Goal: Task Accomplishment & Management: Manage account settings

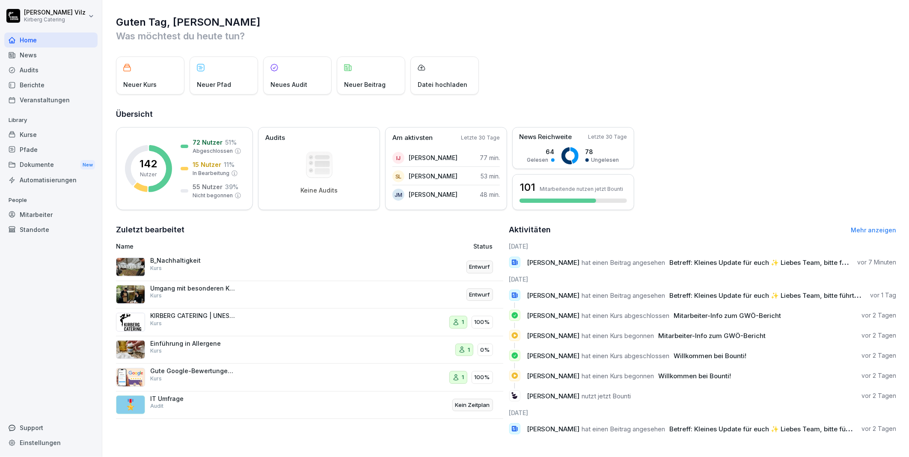
scroll to position [6, 0]
click at [36, 135] on div "Kurse" at bounding box center [50, 134] width 93 height 15
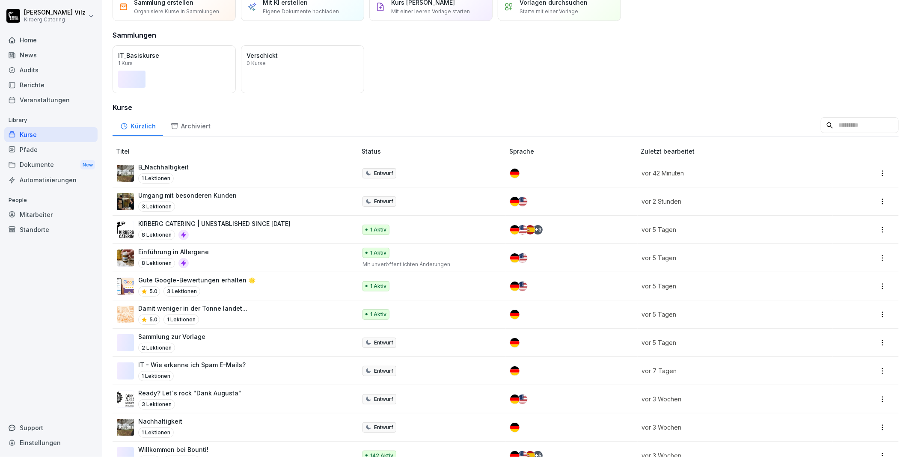
scroll to position [95, 0]
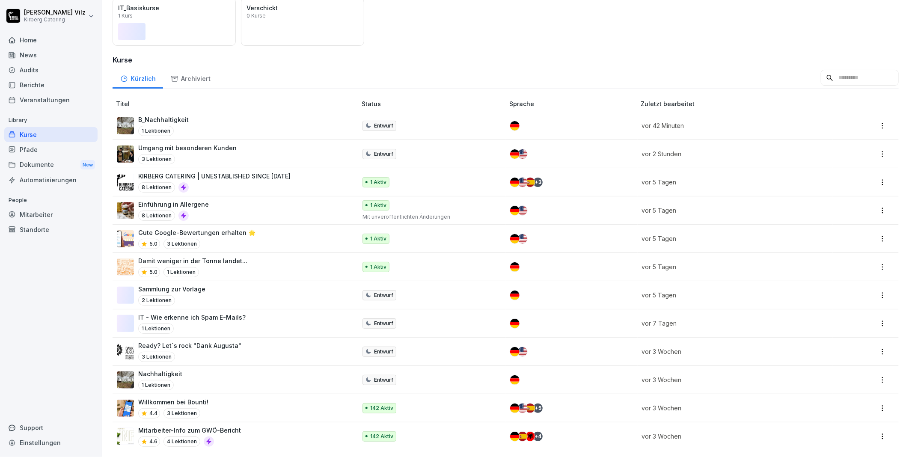
click at [299, 204] on div "Einführung in Allergene 8 Lektionen" at bounding box center [232, 210] width 231 height 21
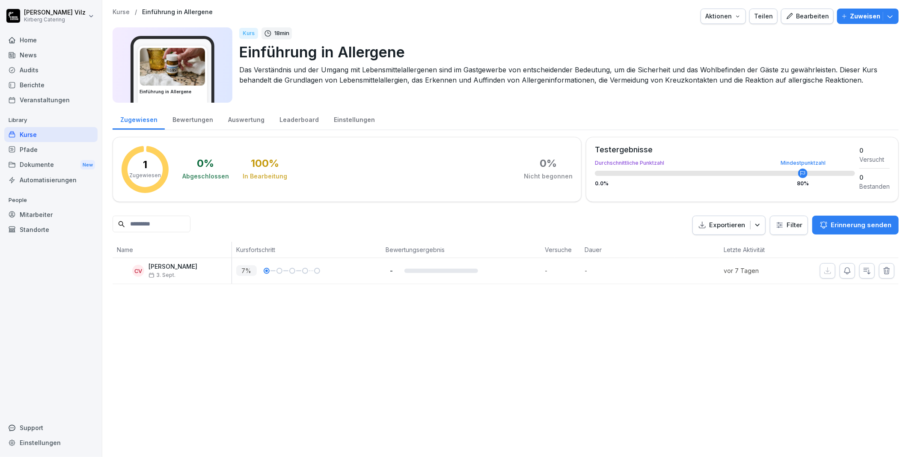
click at [210, 353] on div "Kurse / Einführung in Allergene Aktionen Teilen Bearbeiten Zuweisen Einführung …" at bounding box center [505, 228] width 806 height 457
click at [789, 15] on icon "button" at bounding box center [789, 16] width 8 height 8
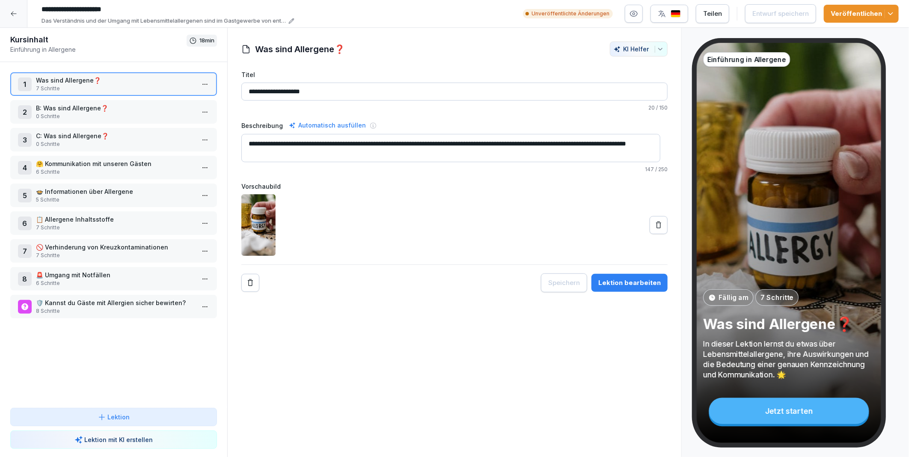
click at [199, 79] on html "**********" at bounding box center [454, 228] width 909 height 457
click at [173, 99] on div "Schritte bearbeiten" at bounding box center [165, 100] width 65 height 9
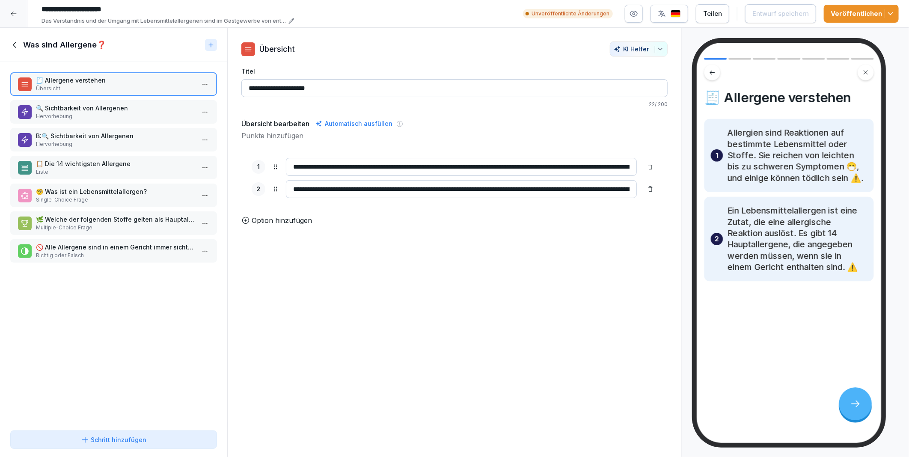
click at [120, 88] on p "Übersicht" at bounding box center [115, 89] width 159 height 8
click at [639, 19] on button "button" at bounding box center [634, 14] width 18 height 18
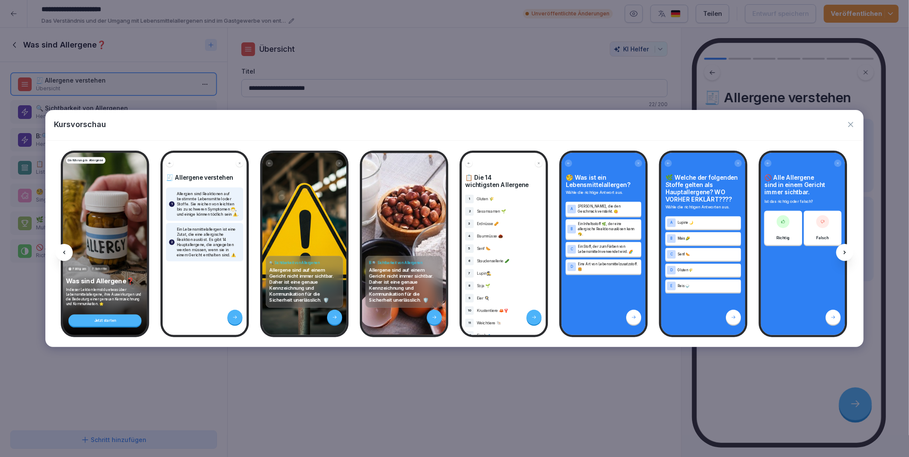
click at [845, 249] on icon at bounding box center [844, 252] width 7 height 7
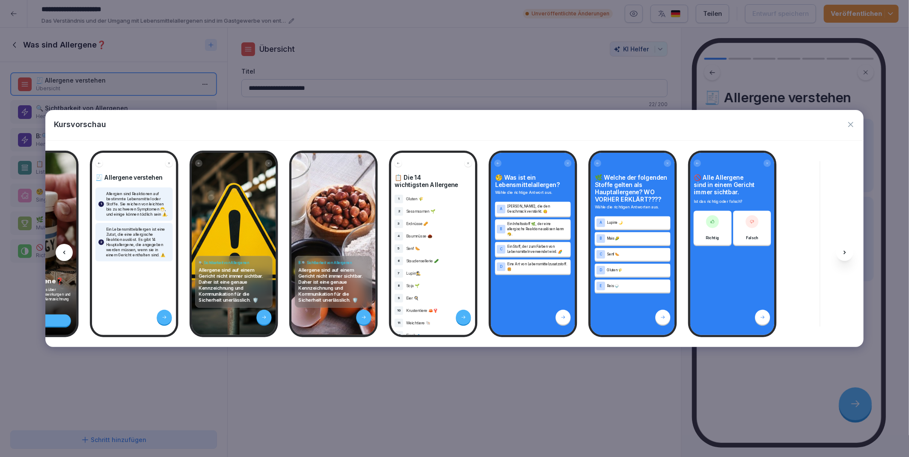
click at [845, 249] on icon at bounding box center [844, 252] width 7 height 7
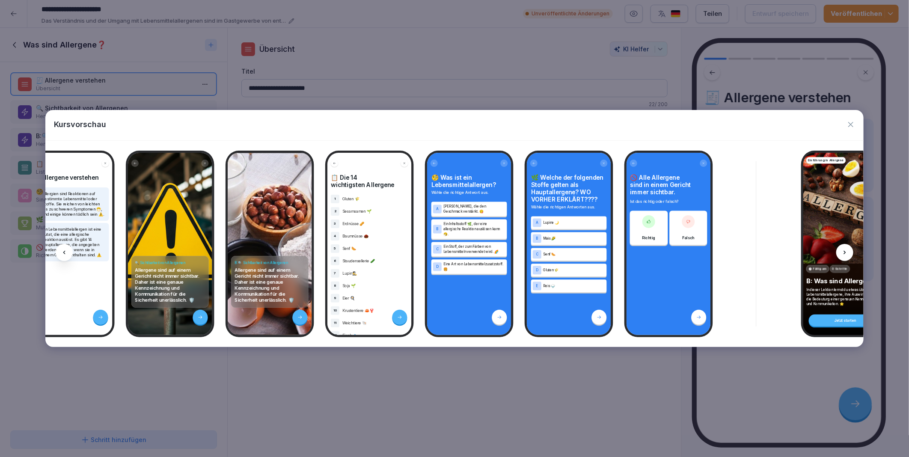
click at [845, 249] on icon at bounding box center [844, 252] width 7 height 7
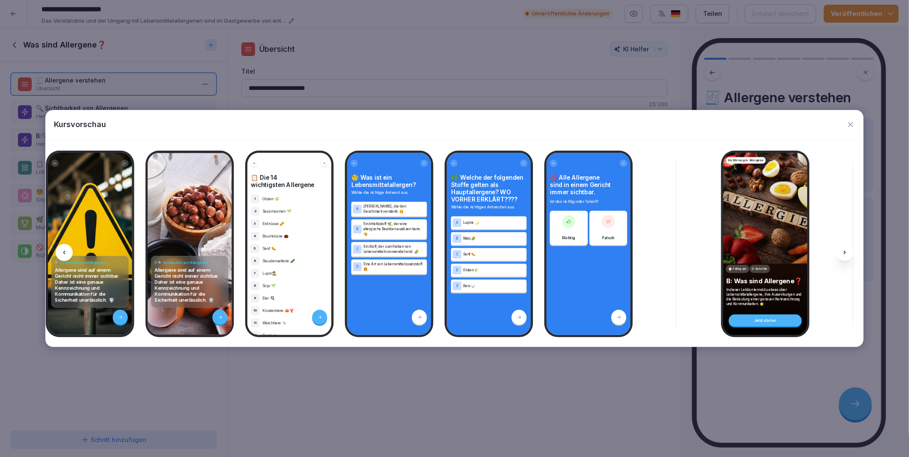
click at [845, 249] on icon at bounding box center [844, 252] width 7 height 7
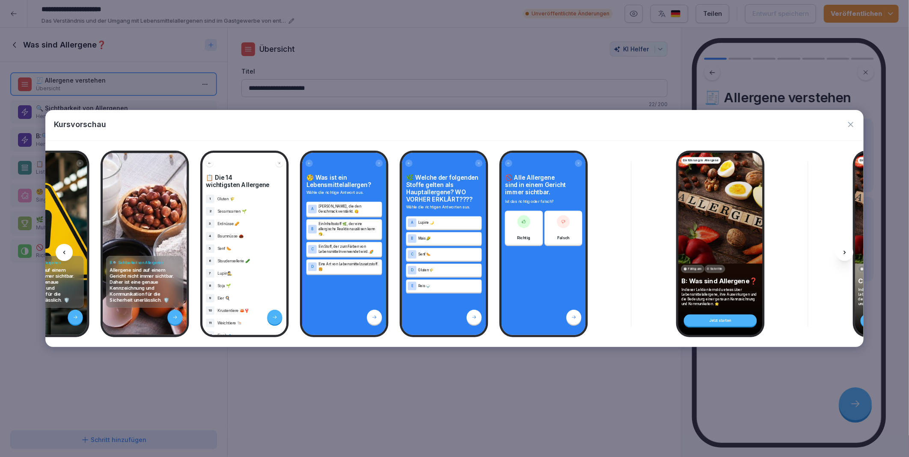
click at [845, 249] on icon at bounding box center [844, 252] width 7 height 7
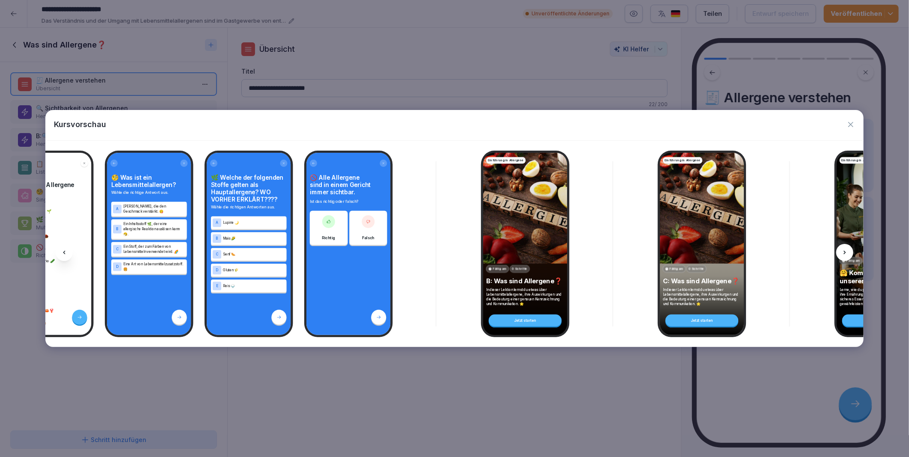
click at [845, 249] on icon at bounding box center [844, 252] width 7 height 7
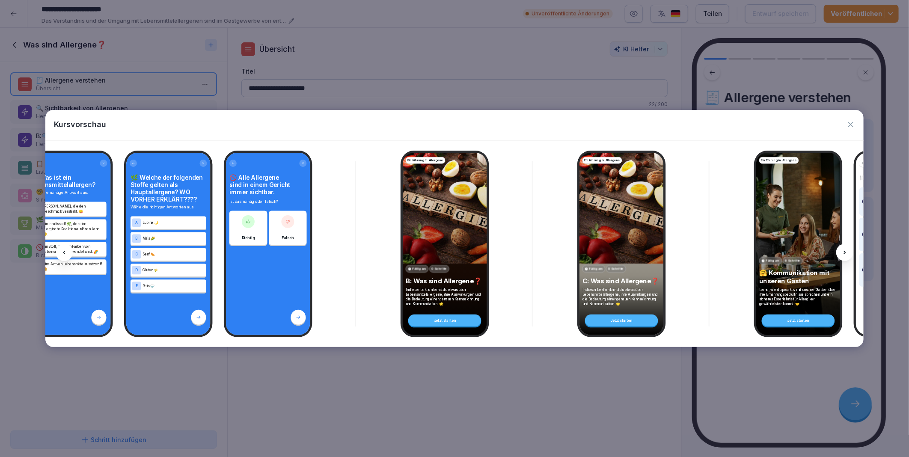
click at [845, 249] on icon at bounding box center [844, 252] width 7 height 7
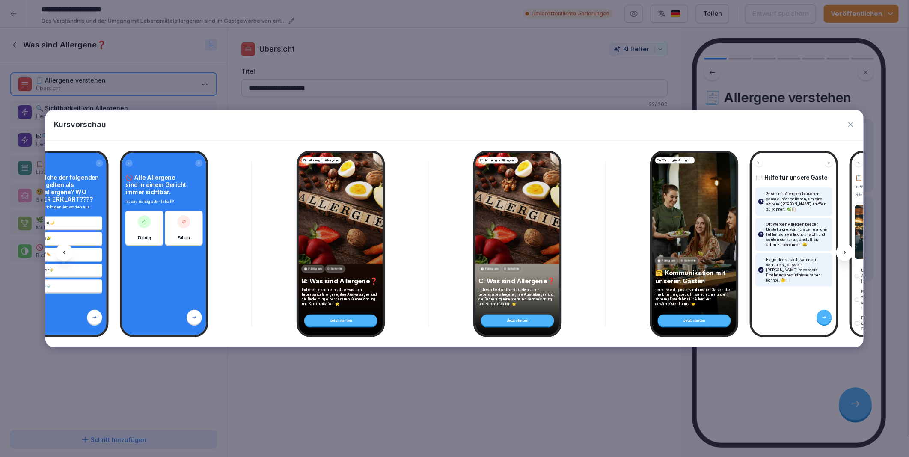
scroll to position [0, 649]
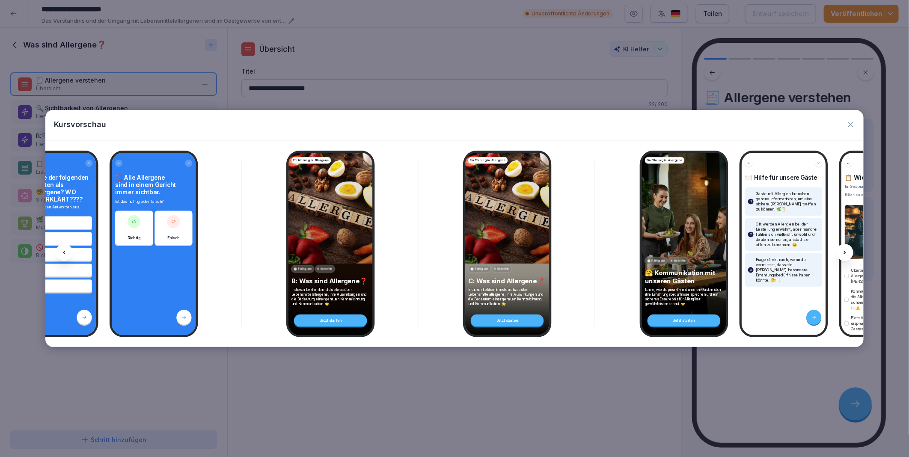
click at [845, 249] on icon at bounding box center [844, 252] width 7 height 7
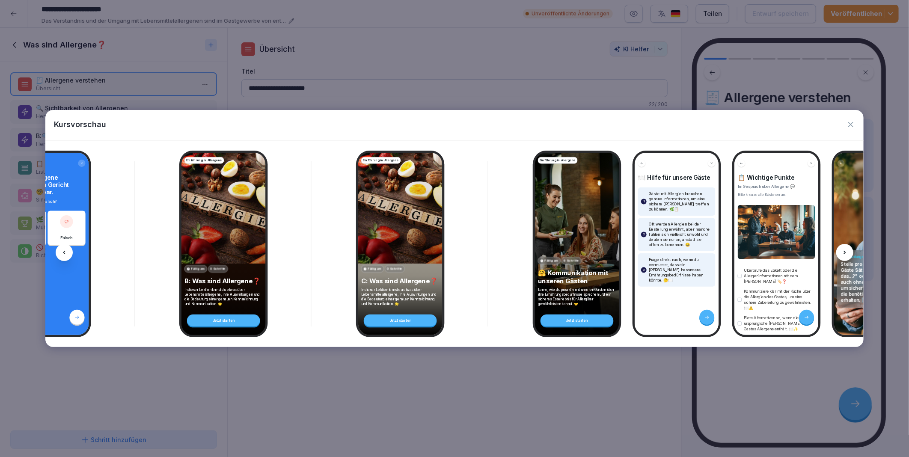
scroll to position [0, 764]
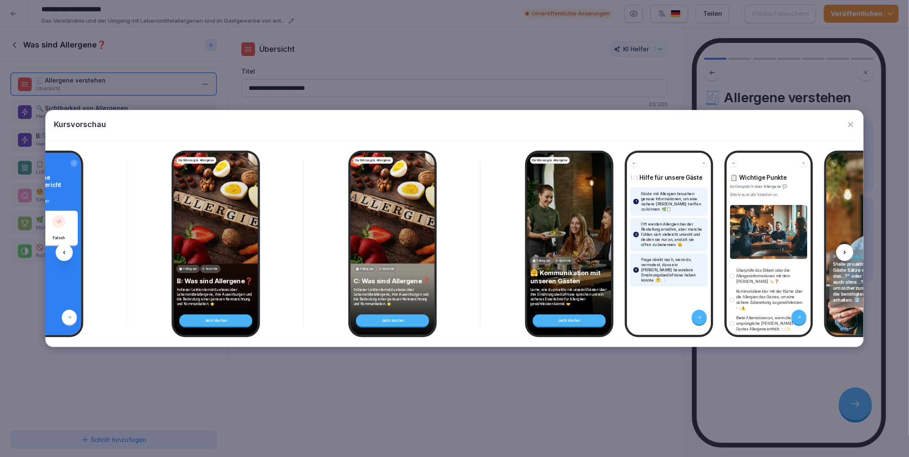
click at [845, 249] on icon at bounding box center [844, 252] width 7 height 7
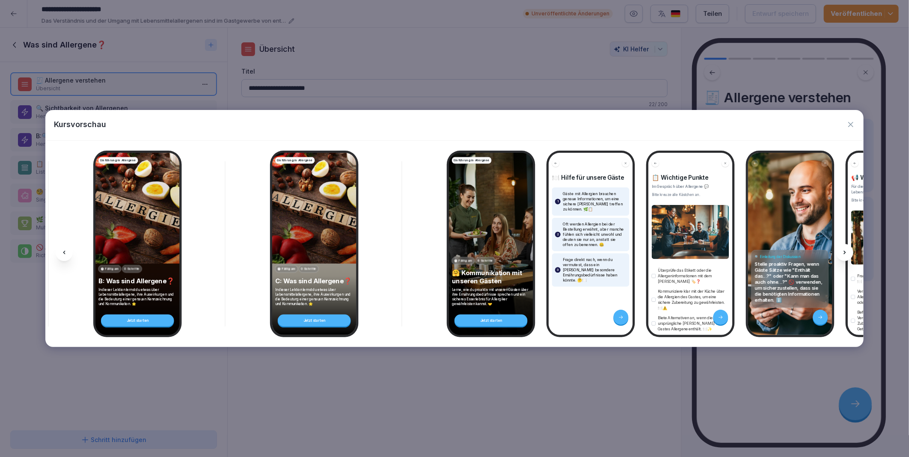
click at [845, 249] on icon at bounding box center [844, 252] width 7 height 7
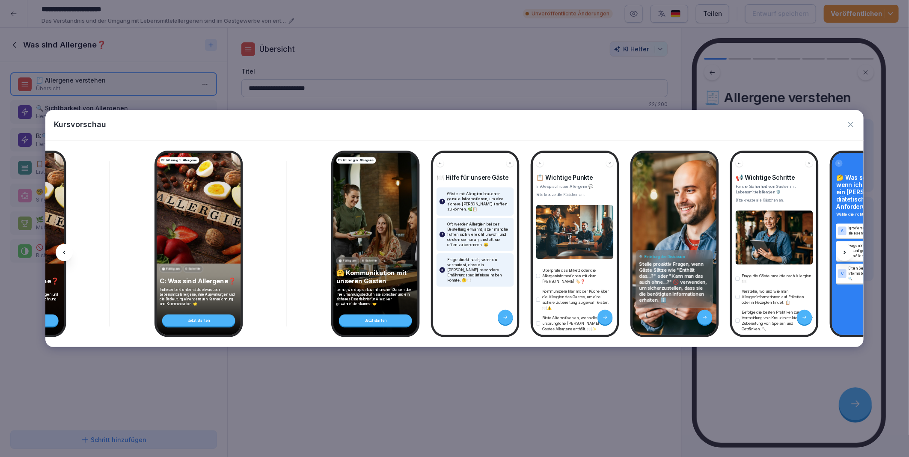
click at [845, 249] on icon at bounding box center [844, 252] width 7 height 7
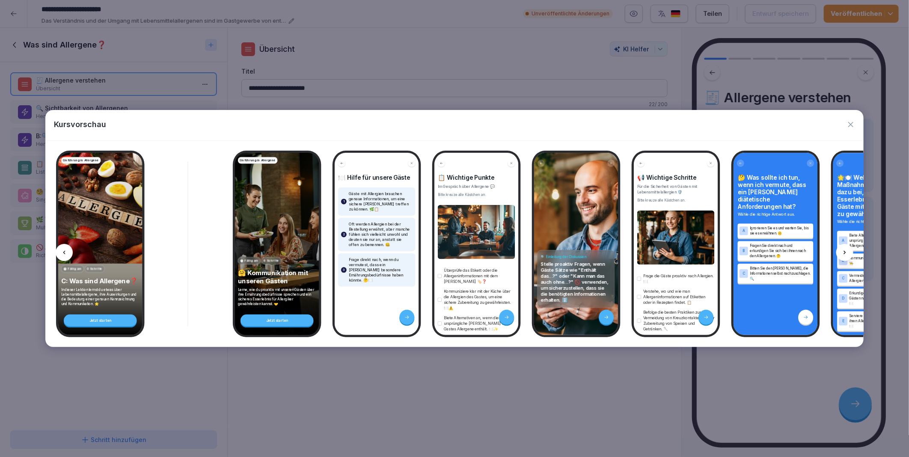
click at [845, 249] on icon at bounding box center [844, 252] width 7 height 7
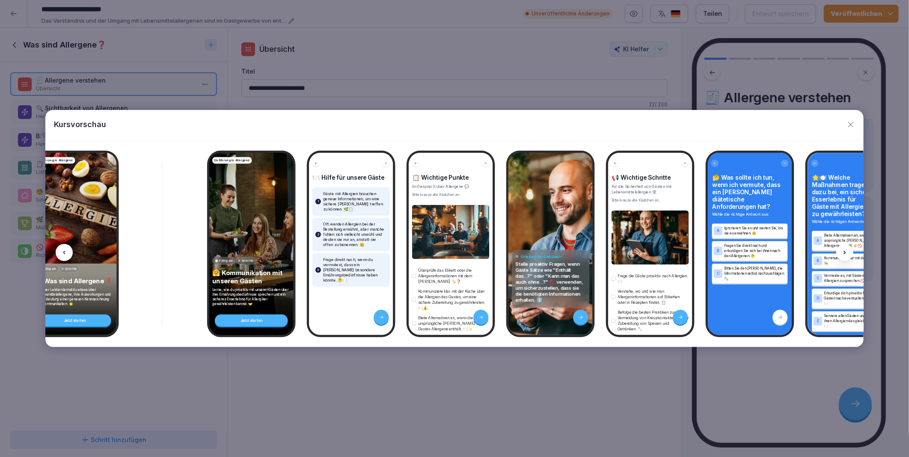
click at [845, 249] on icon at bounding box center [844, 252] width 7 height 7
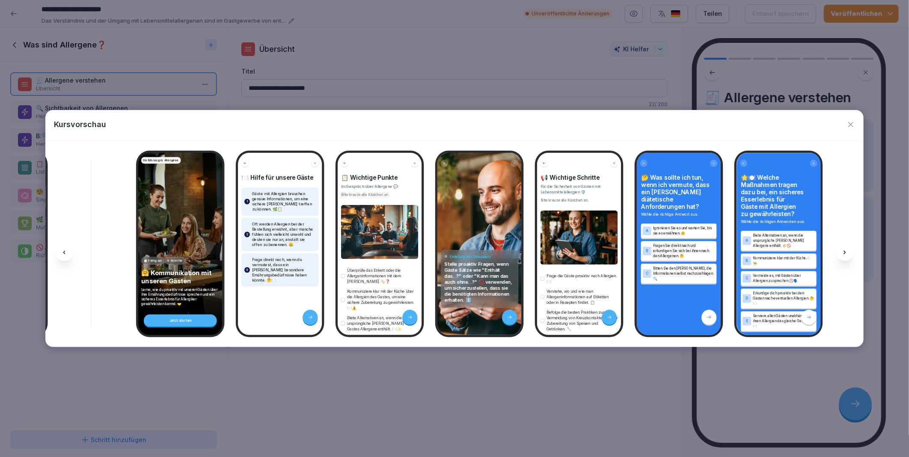
click at [845, 249] on icon at bounding box center [844, 252] width 7 height 7
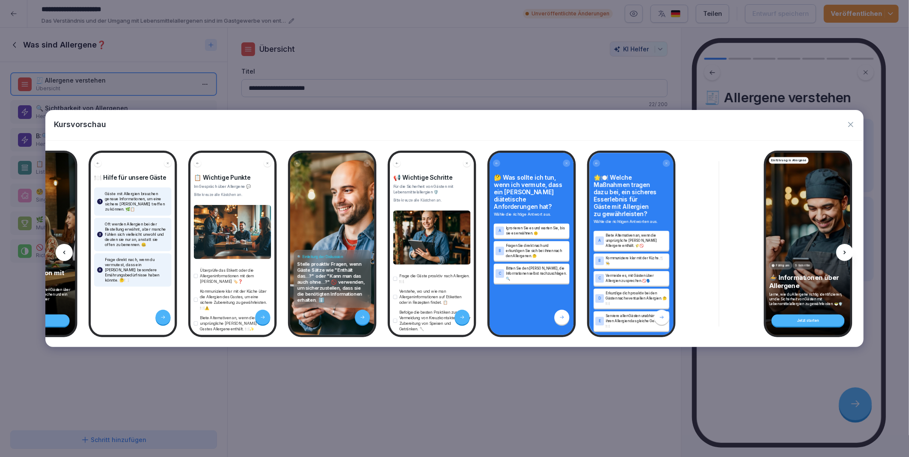
click at [845, 249] on icon at bounding box center [844, 252] width 7 height 7
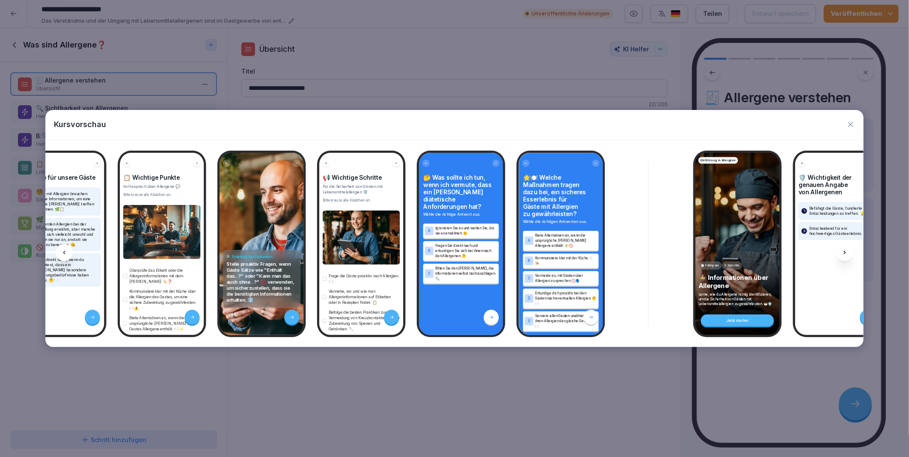
click at [845, 249] on icon at bounding box center [844, 252] width 7 height 7
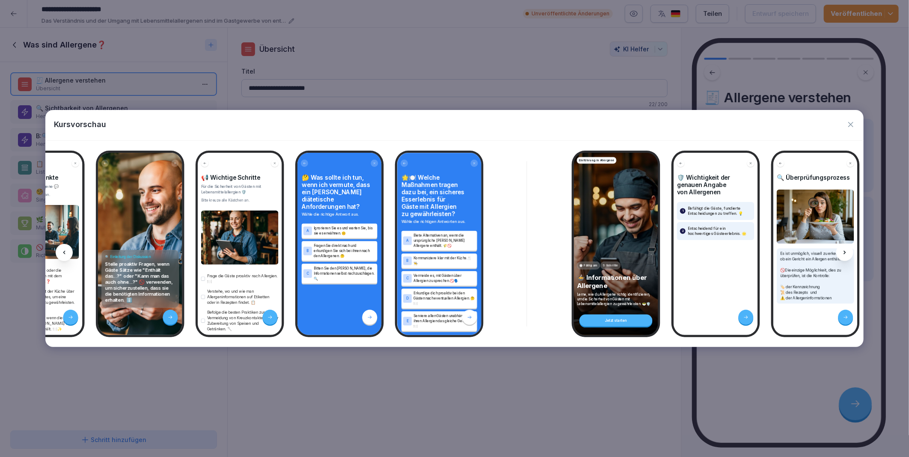
click at [845, 249] on icon at bounding box center [844, 252] width 7 height 7
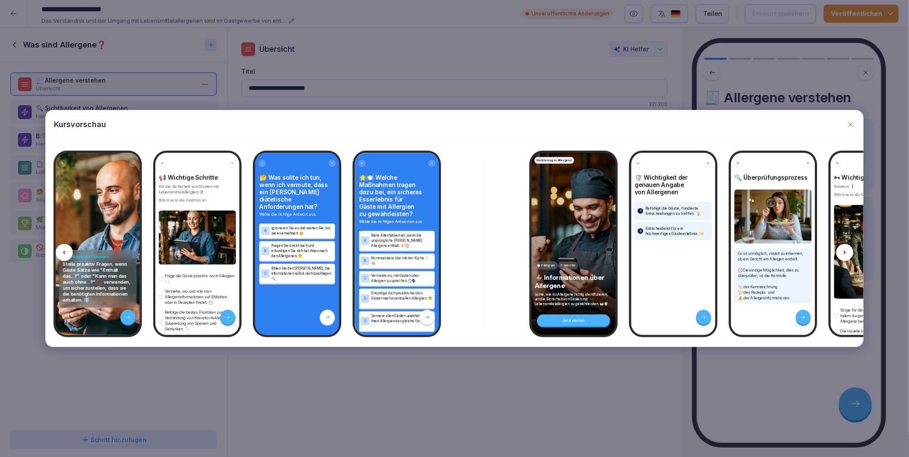
click at [845, 249] on icon at bounding box center [844, 252] width 7 height 7
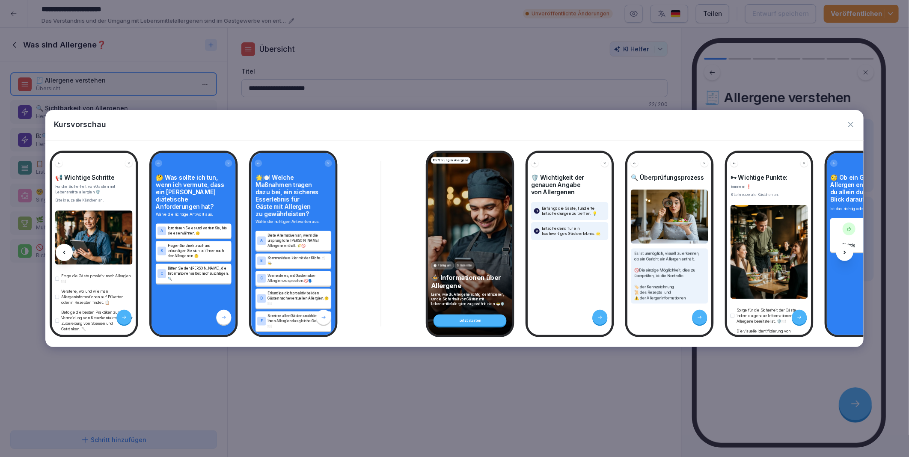
click at [845, 249] on icon at bounding box center [844, 252] width 7 height 7
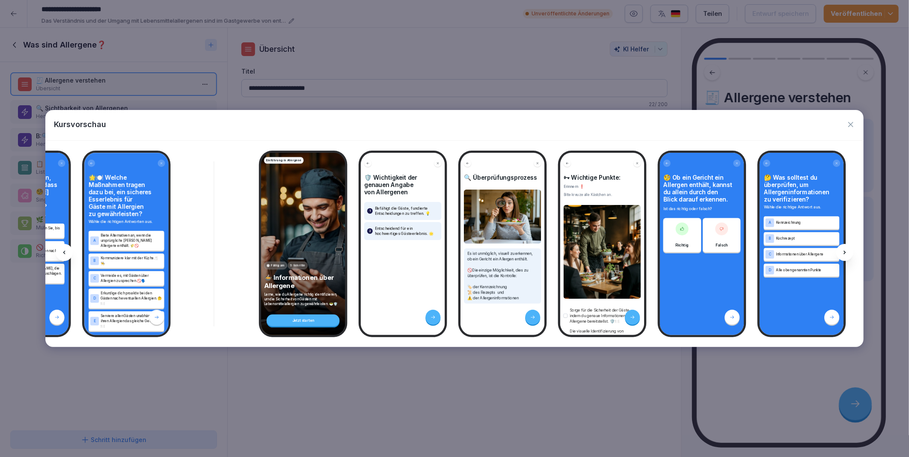
click at [845, 249] on icon at bounding box center [844, 252] width 7 height 7
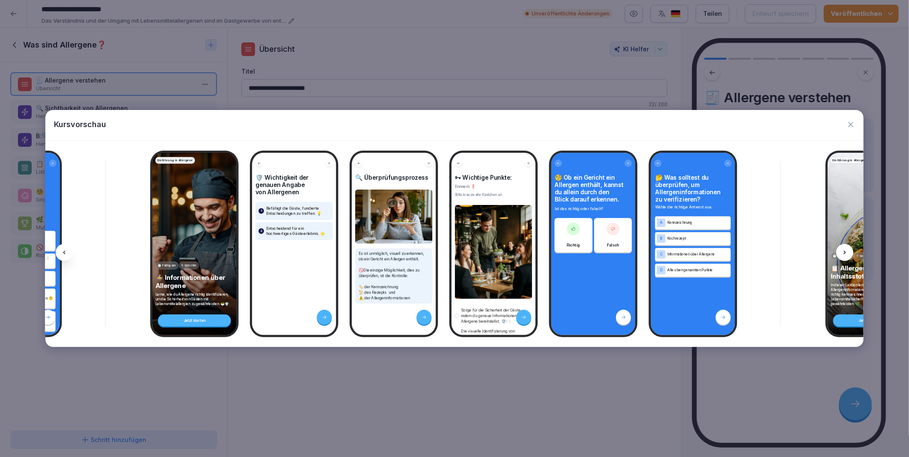
click at [845, 249] on icon at bounding box center [844, 252] width 7 height 7
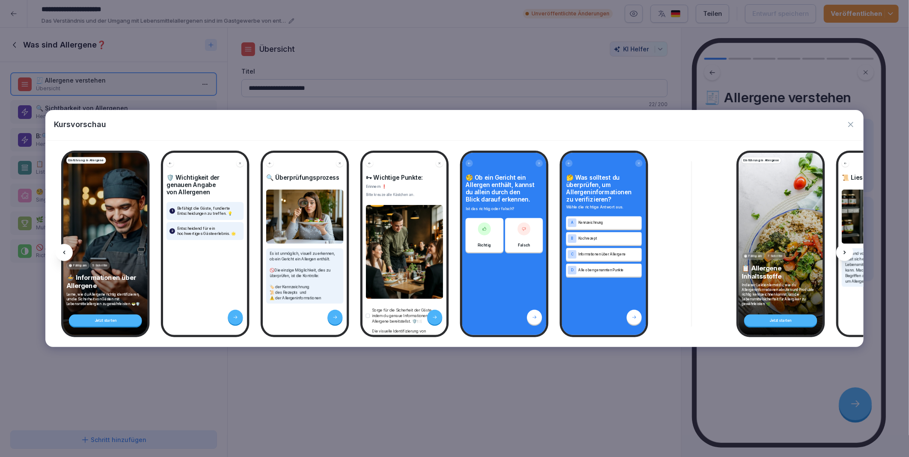
click at [845, 249] on icon at bounding box center [844, 252] width 7 height 7
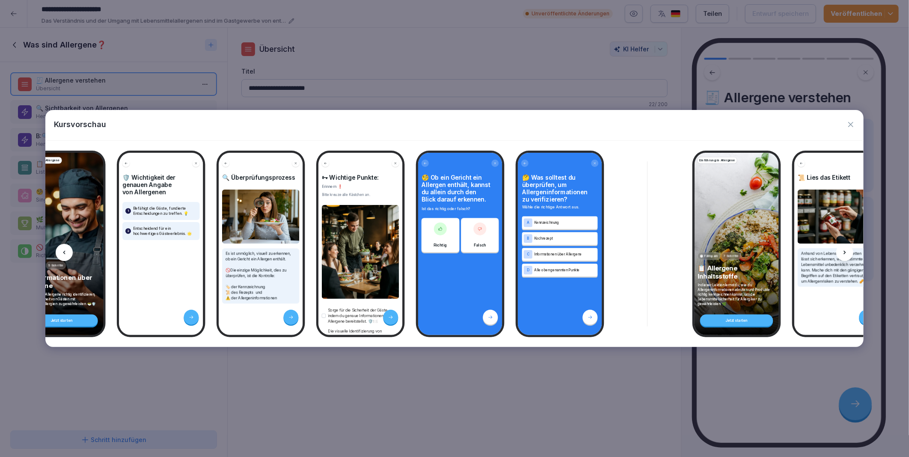
click at [845, 249] on icon at bounding box center [844, 252] width 7 height 7
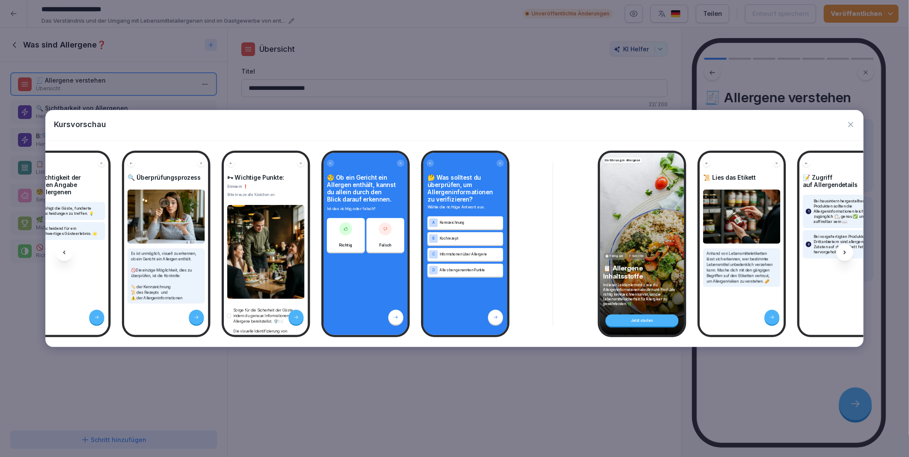
click at [845, 249] on icon at bounding box center [844, 252] width 7 height 7
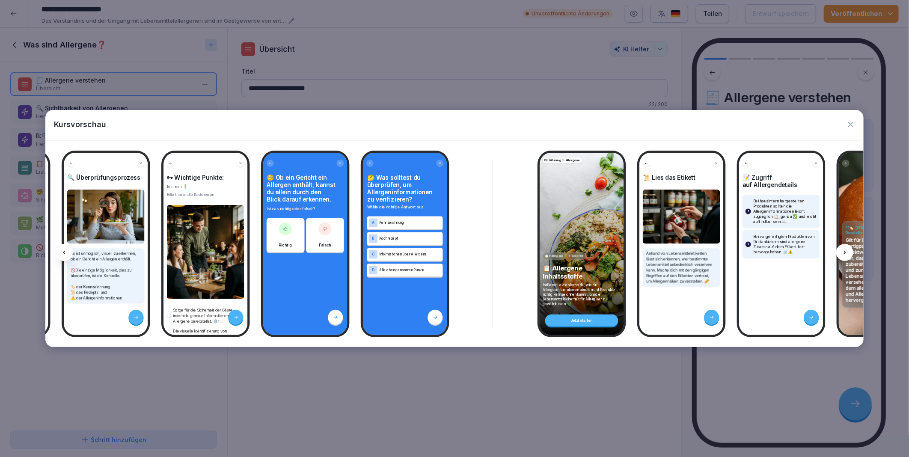
click at [845, 249] on icon at bounding box center [844, 252] width 7 height 7
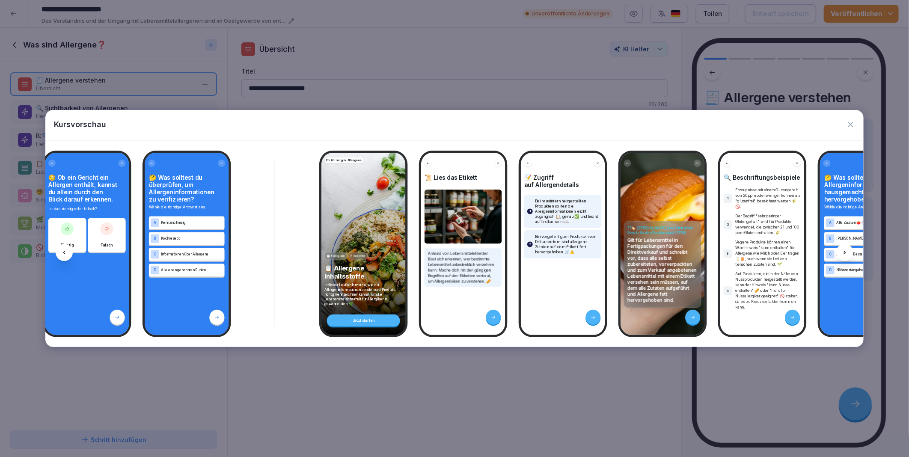
click at [845, 249] on icon at bounding box center [844, 252] width 7 height 7
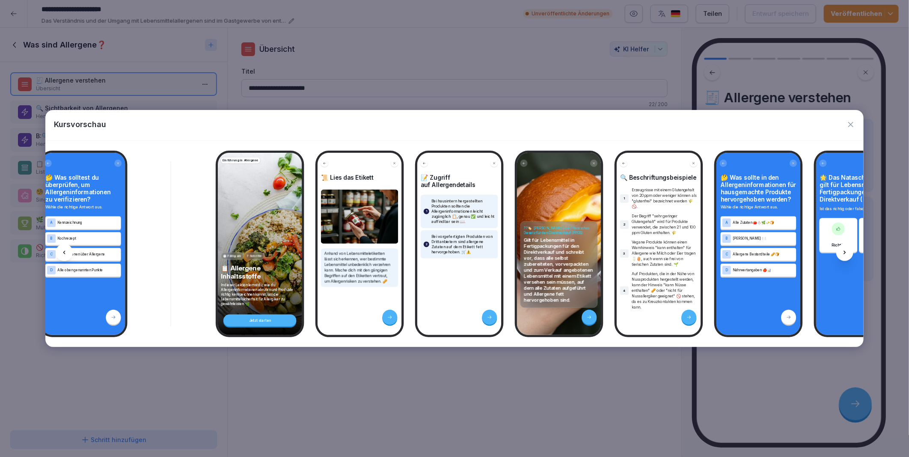
click at [845, 249] on icon at bounding box center [844, 252] width 7 height 7
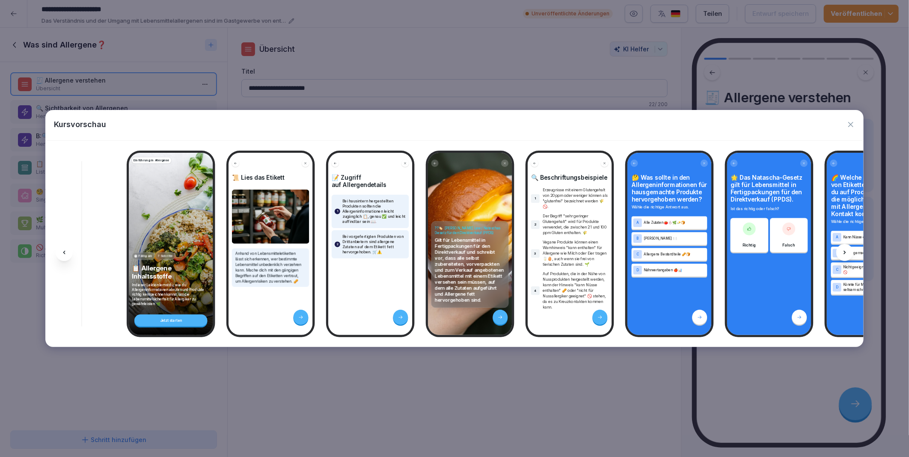
click at [845, 249] on icon at bounding box center [844, 252] width 7 height 7
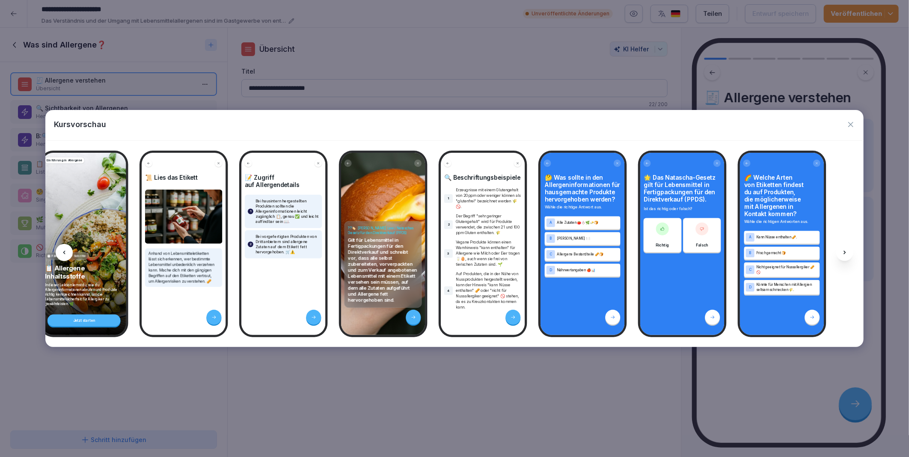
click at [845, 249] on icon at bounding box center [844, 252] width 7 height 7
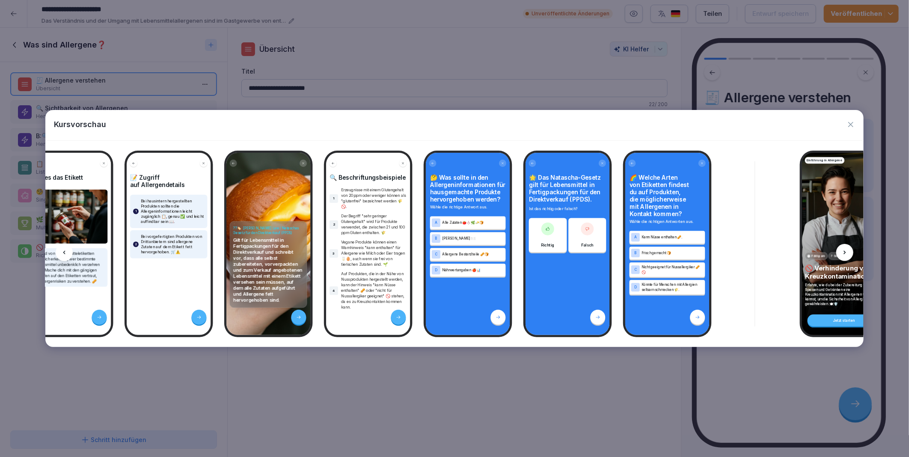
click at [845, 249] on icon at bounding box center [844, 252] width 7 height 7
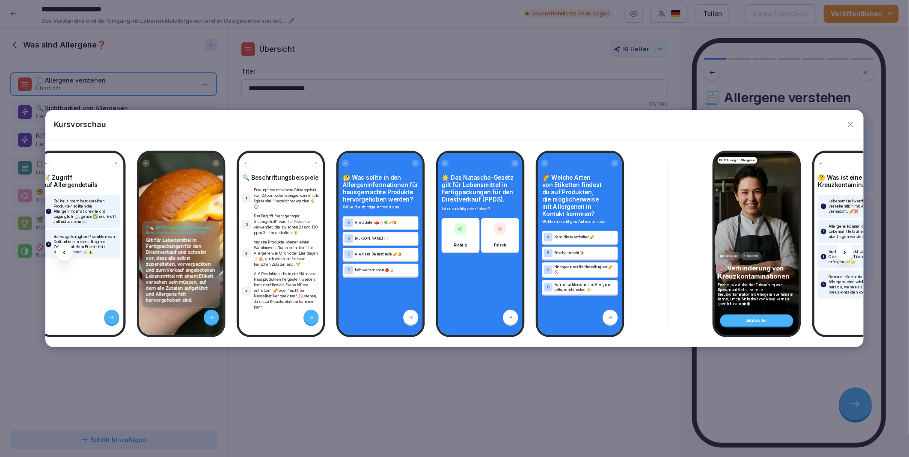
click at [845, 249] on icon at bounding box center [844, 252] width 7 height 7
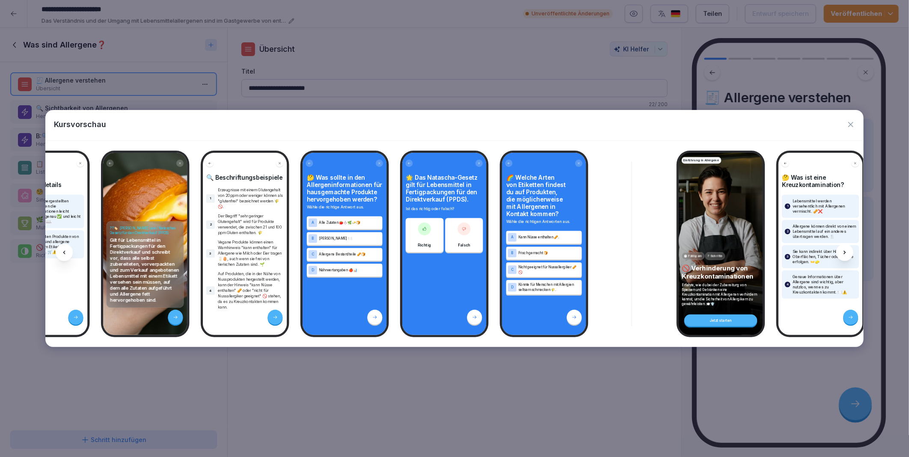
click at [845, 249] on icon at bounding box center [844, 252] width 7 height 7
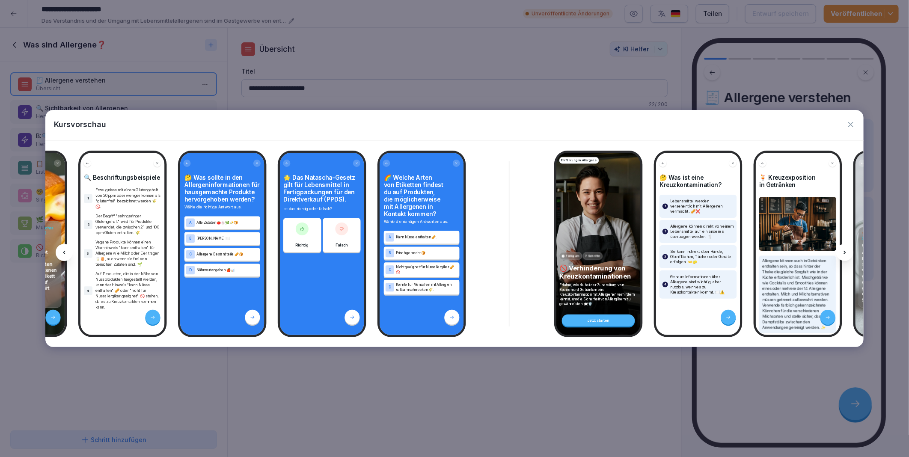
click at [845, 249] on icon at bounding box center [844, 252] width 7 height 7
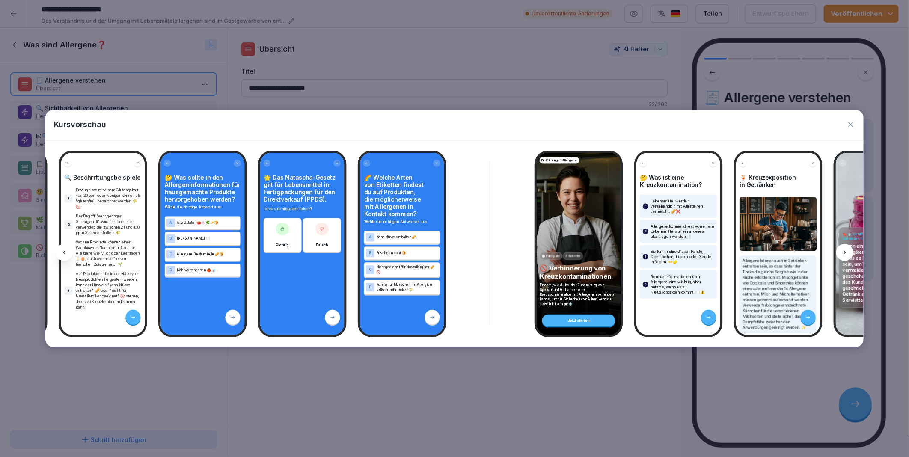
click at [845, 249] on icon at bounding box center [844, 252] width 7 height 7
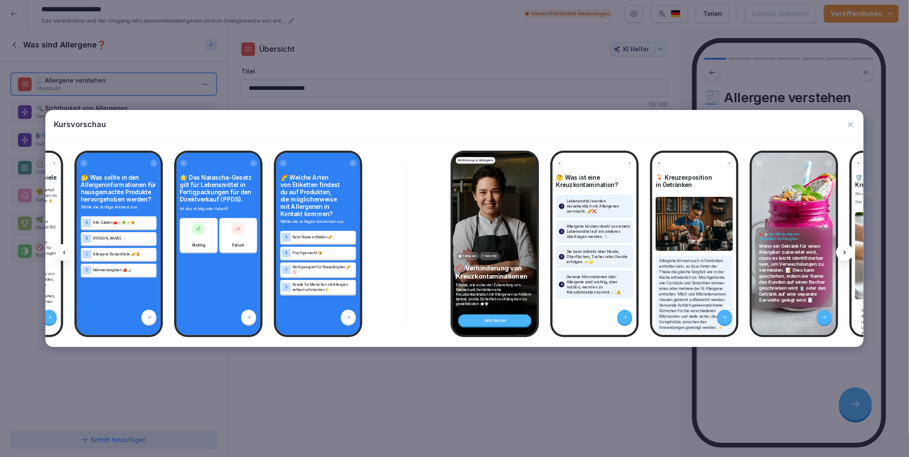
click at [845, 249] on icon at bounding box center [844, 252] width 7 height 7
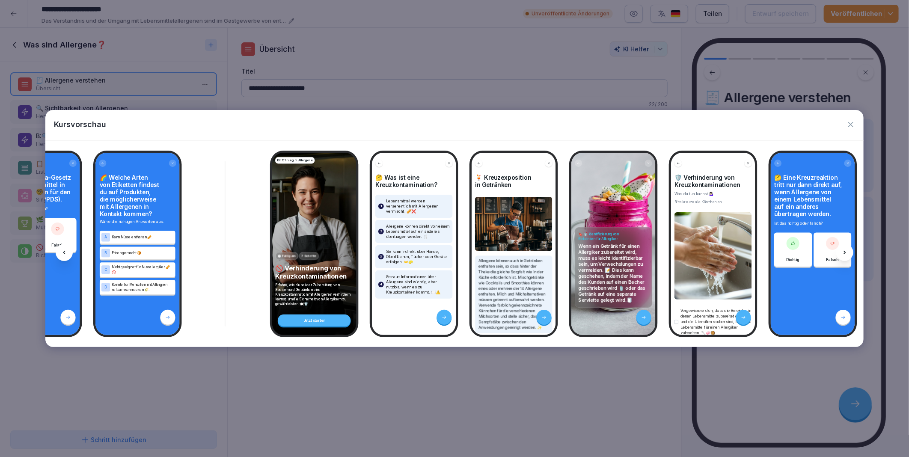
click at [845, 249] on icon at bounding box center [844, 252] width 7 height 7
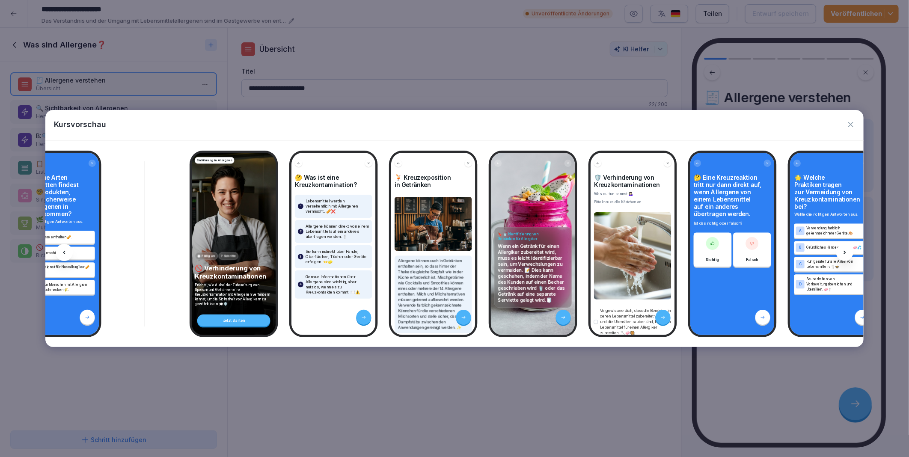
click at [845, 249] on icon at bounding box center [844, 252] width 7 height 7
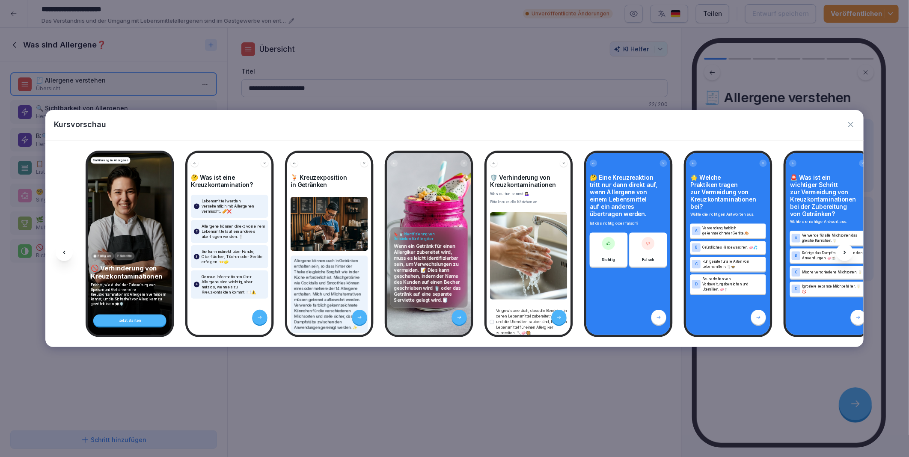
click at [845, 249] on icon at bounding box center [844, 252] width 7 height 7
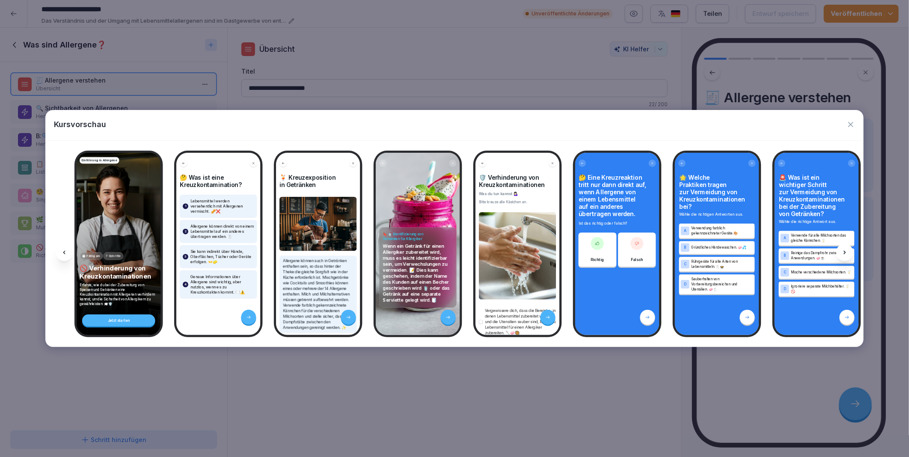
click at [845, 249] on icon at bounding box center [844, 252] width 7 height 7
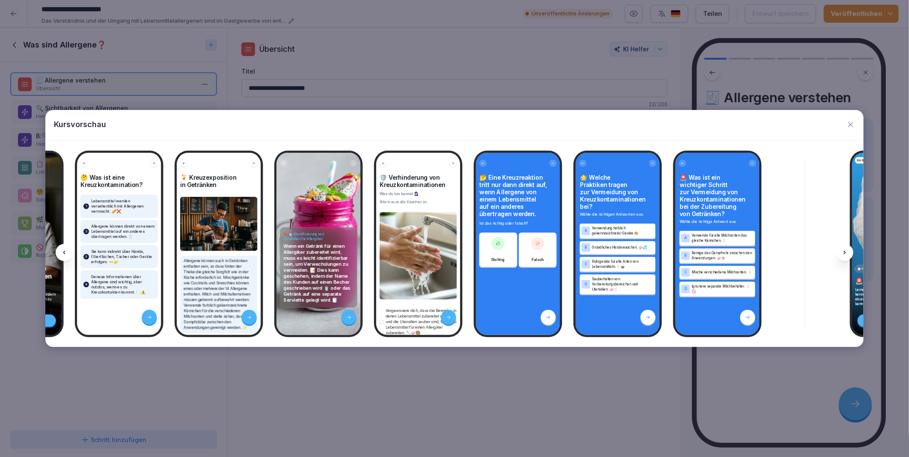
click at [845, 249] on icon at bounding box center [844, 252] width 7 height 7
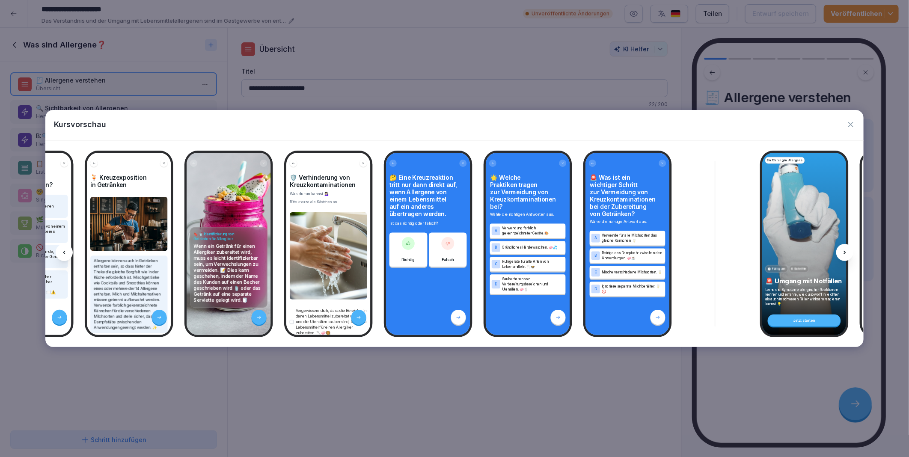
click at [845, 249] on icon at bounding box center [844, 252] width 7 height 7
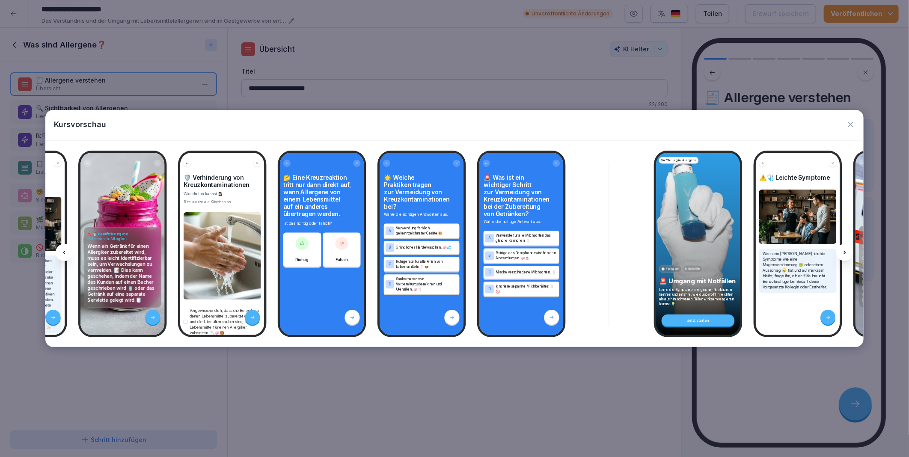
scroll to position [0, 3945]
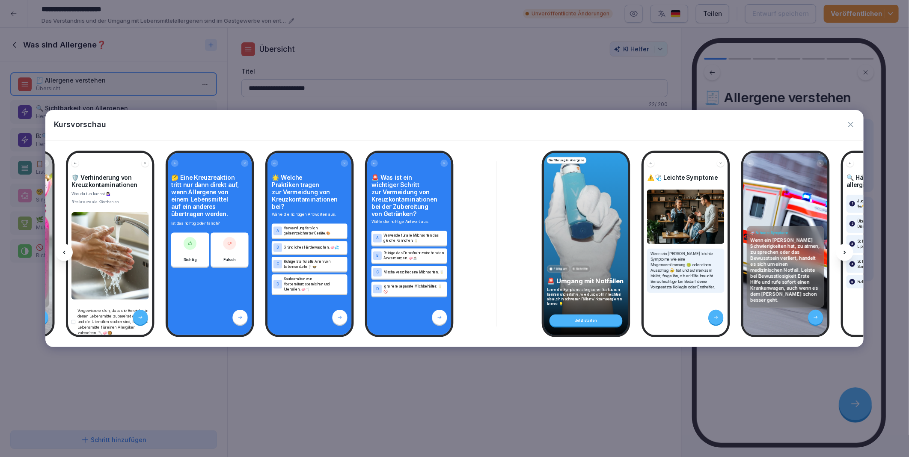
drag, startPoint x: 845, startPoint y: 249, endPoint x: 852, endPoint y: 123, distance: 126.4
click at [852, 123] on icon "button" at bounding box center [850, 124] width 9 height 9
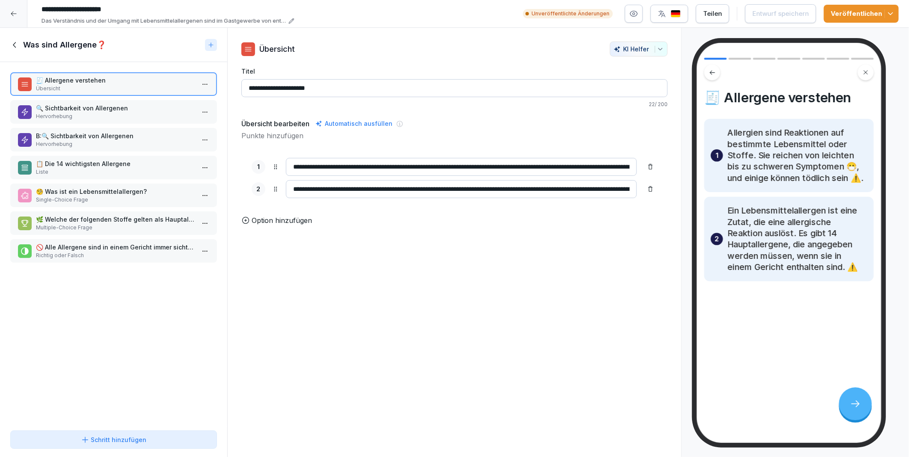
click at [844, 14] on div "Veröffentlichen" at bounding box center [860, 13] width 61 height 9
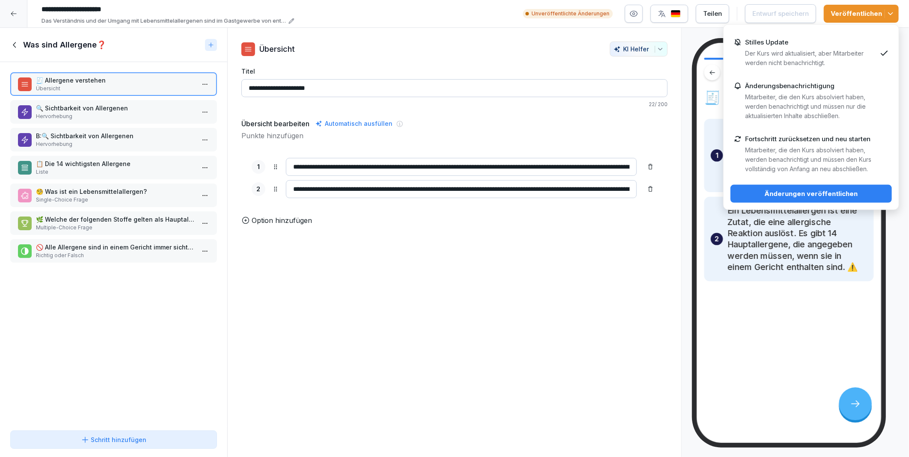
click at [791, 190] on div "Änderungen veröffentlichen" at bounding box center [811, 193] width 148 height 9
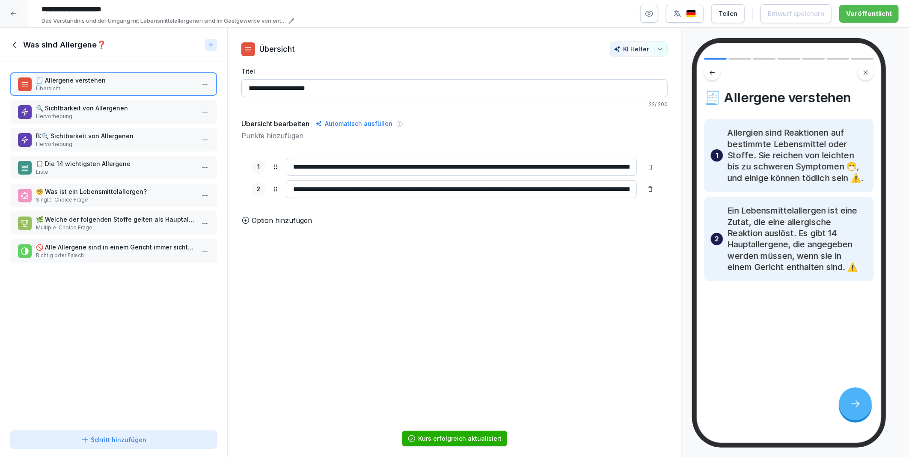
click at [11, 43] on icon at bounding box center [14, 44] width 9 height 9
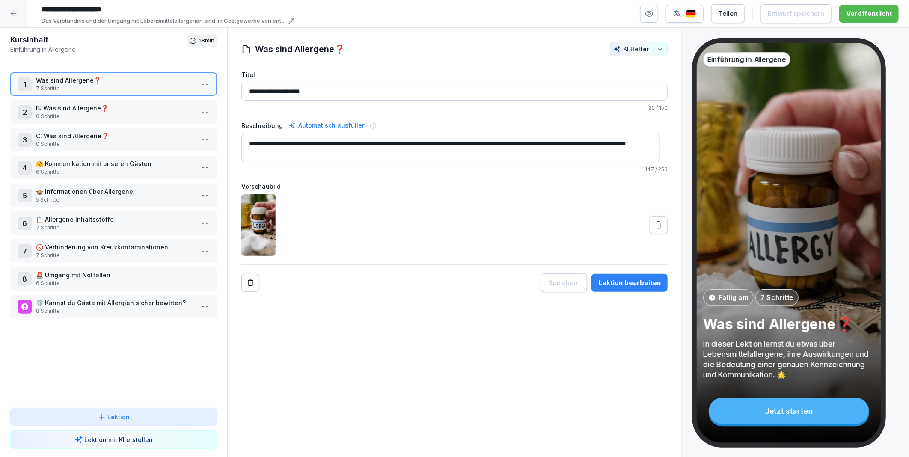
click at [9, 14] on div at bounding box center [13, 13] width 27 height 27
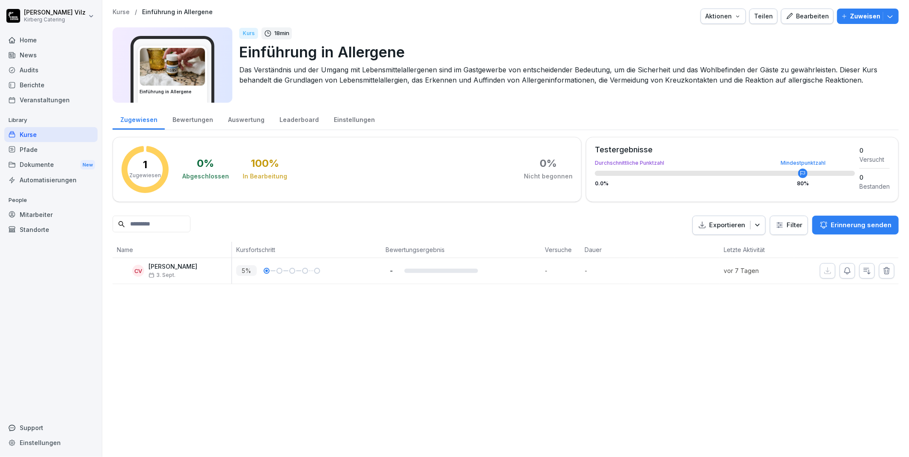
click at [45, 101] on div "Veranstaltungen" at bounding box center [50, 99] width 93 height 15
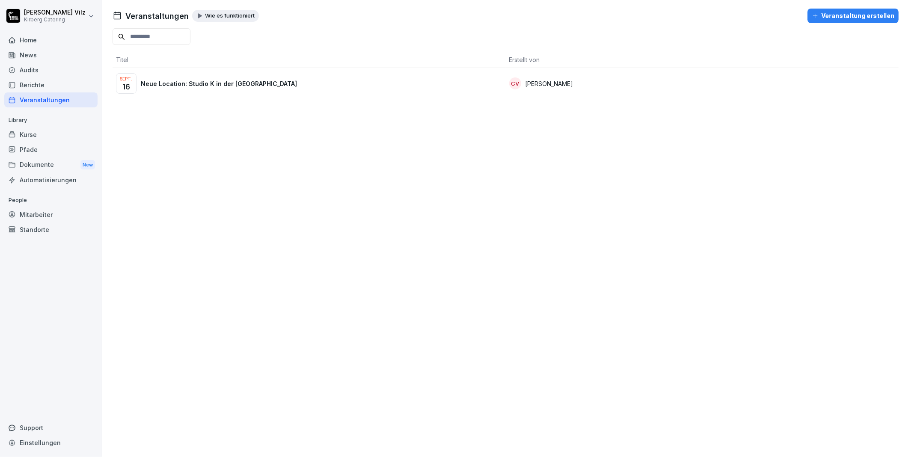
click at [179, 86] on p "Neue Location: Studio K in der Kölner Südstadt" at bounding box center [219, 83] width 156 height 9
click at [181, 84] on p "Neue Location: Studio K in der [GEOGRAPHIC_DATA]" at bounding box center [219, 83] width 156 height 9
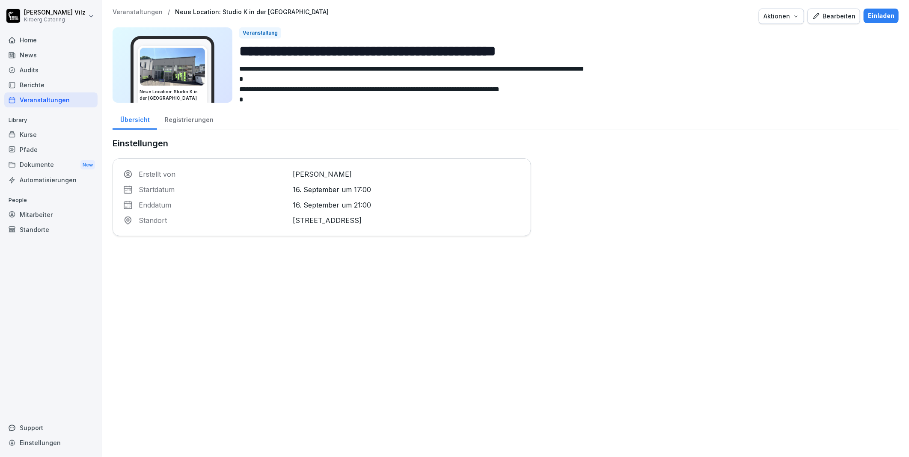
click at [187, 120] on div "Registrierungen" at bounding box center [189, 119] width 64 height 22
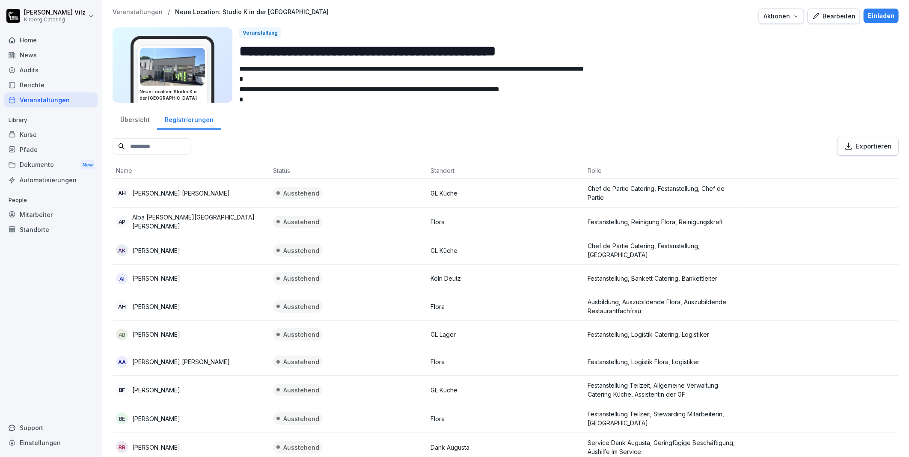
click at [861, 150] on div "Exportieren" at bounding box center [867, 146] width 47 height 9
click at [125, 120] on div "Übersicht" at bounding box center [134, 119] width 44 height 22
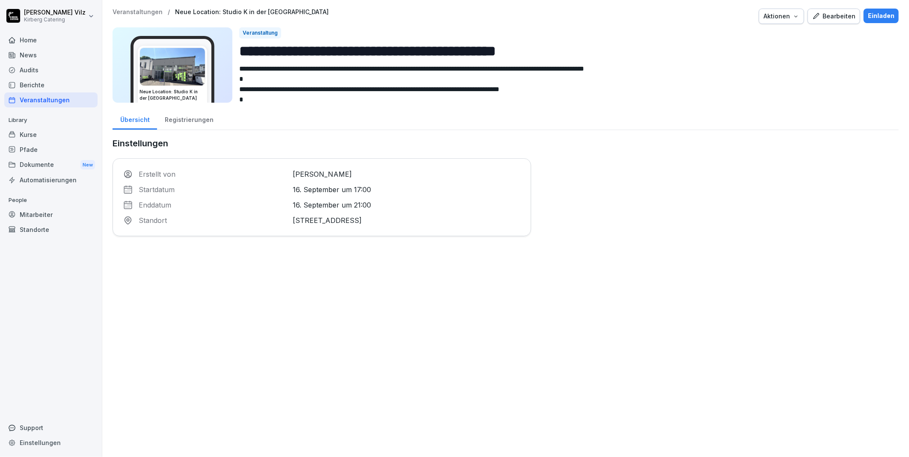
click at [185, 118] on div "Registrierungen" at bounding box center [189, 119] width 64 height 22
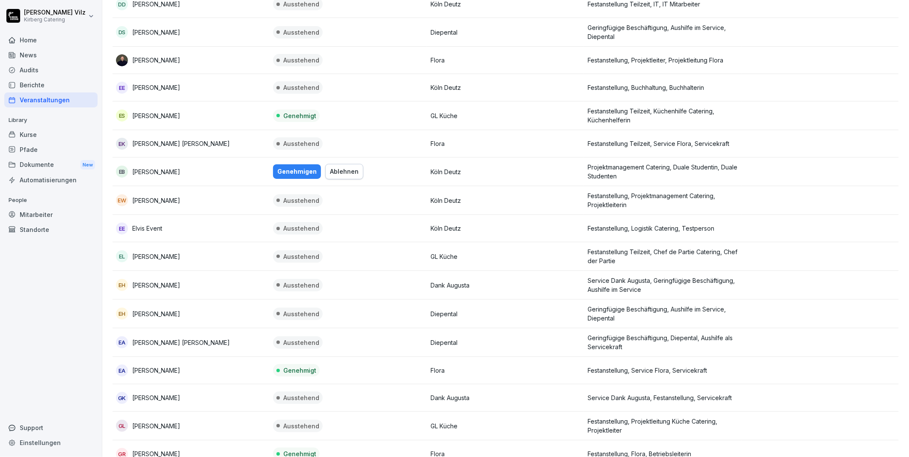
scroll to position [808, 0]
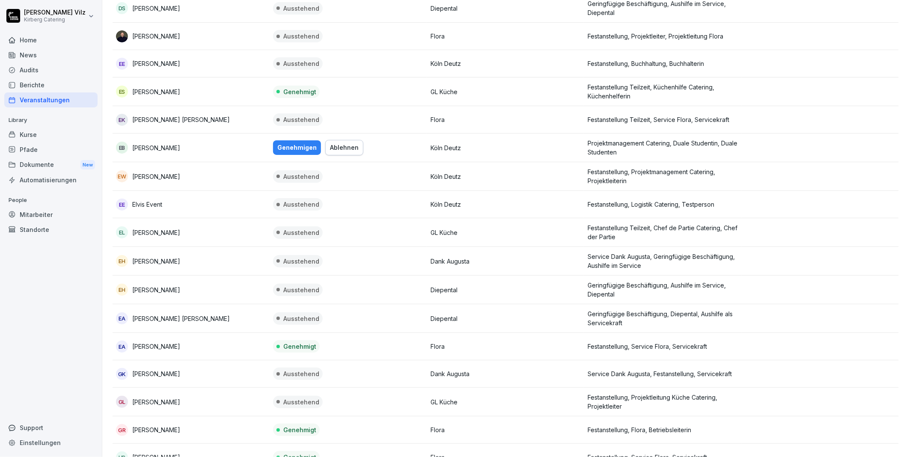
click at [292, 143] on div "Genehmigen" at bounding box center [296, 147] width 39 height 9
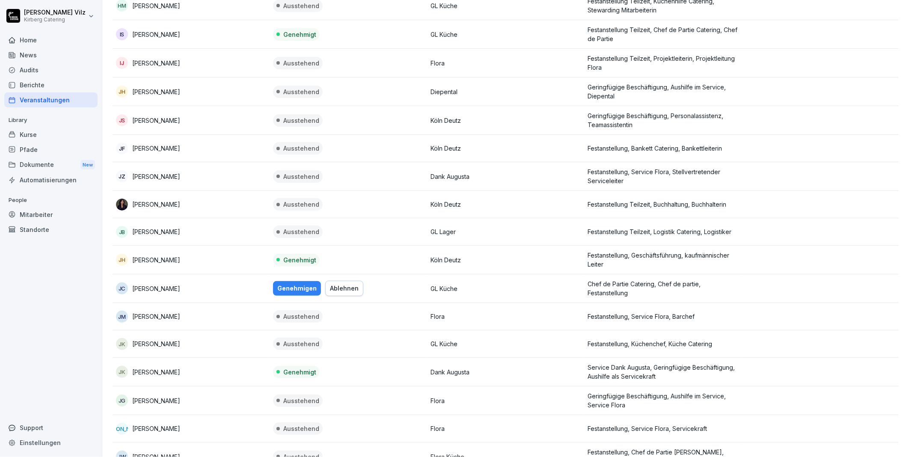
scroll to position [1378, 0]
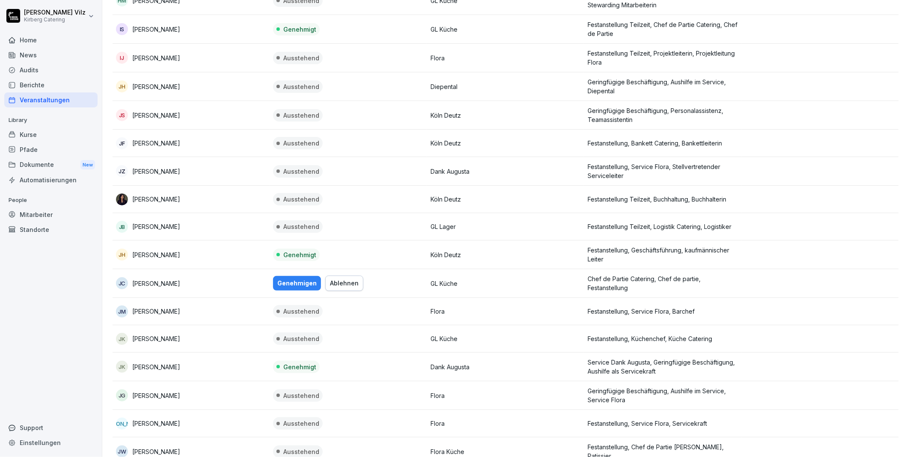
click at [296, 280] on div "Genehmigen" at bounding box center [296, 282] width 39 height 9
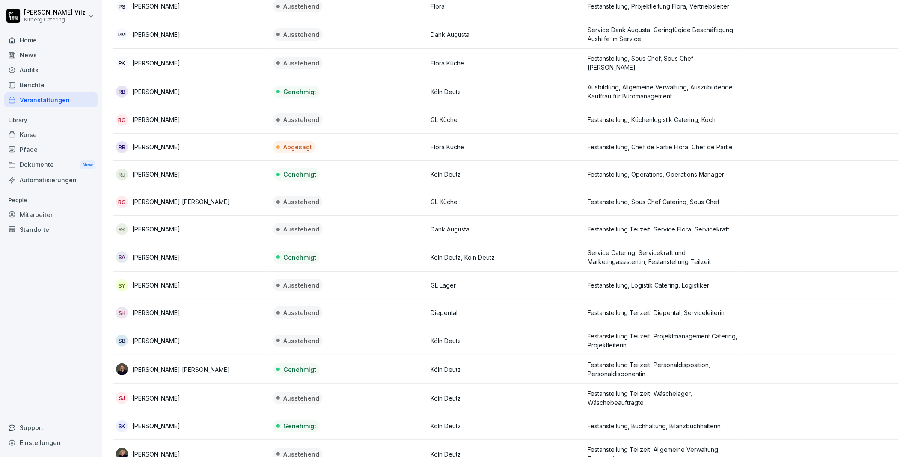
scroll to position [2905, 0]
